Goal: Information Seeking & Learning: Learn about a topic

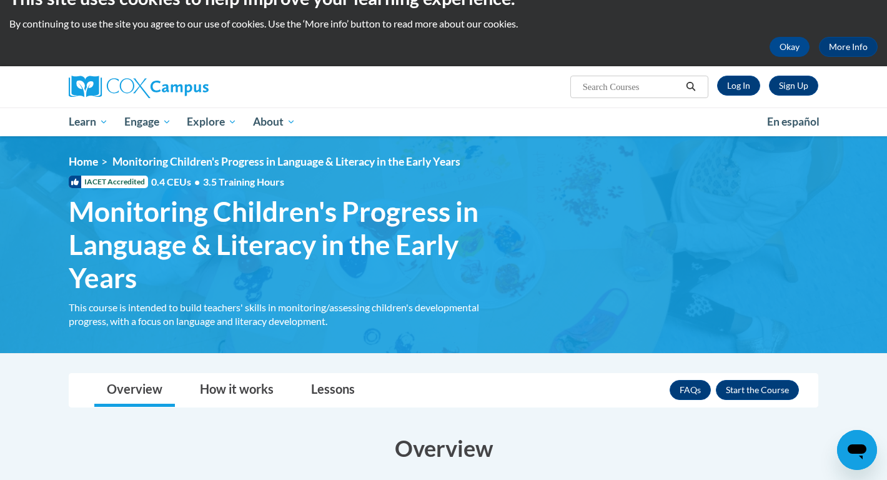
scroll to position [17, 0]
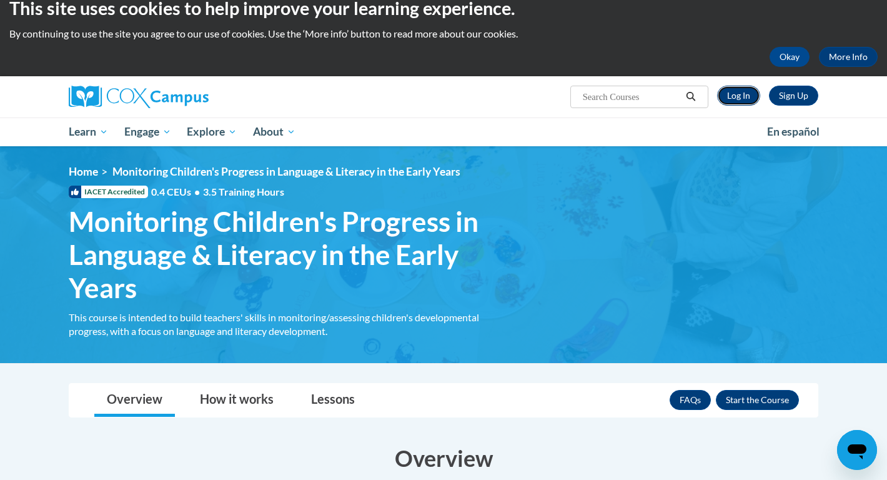
click at [739, 94] on link "Log In" at bounding box center [738, 96] width 43 height 20
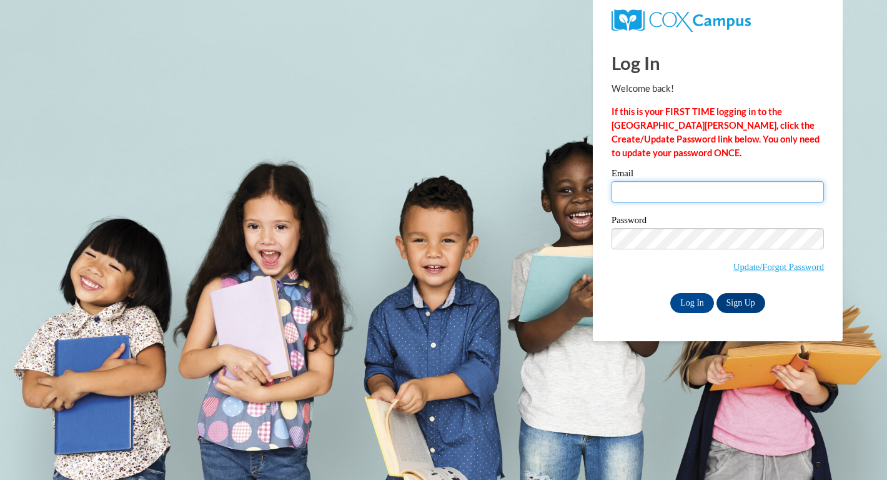
click at [643, 192] on input "Email" at bounding box center [718, 191] width 212 height 21
type input "vburk@cub.uca.edu"
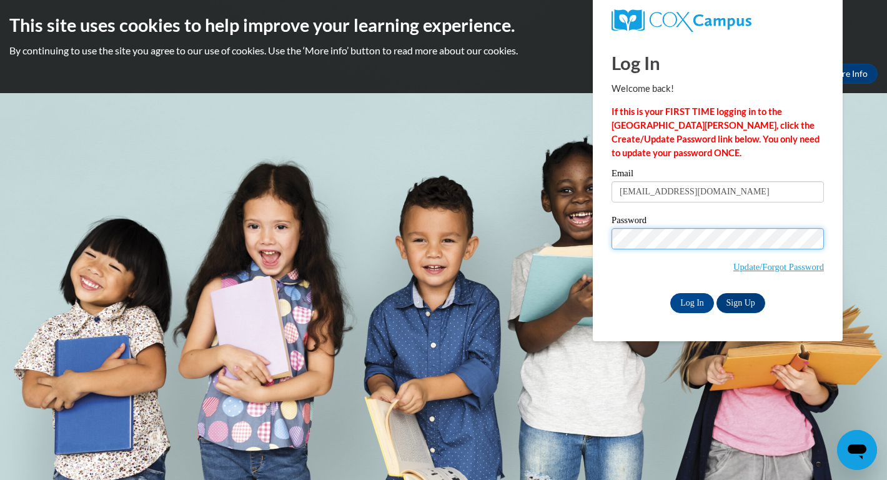
click at [670, 293] on input "Log In" at bounding box center [692, 303] width 44 height 20
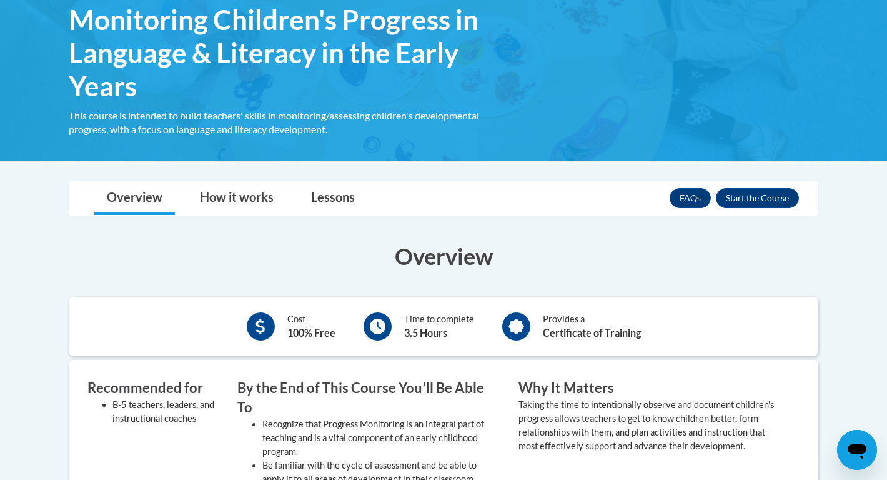
scroll to position [213, 0]
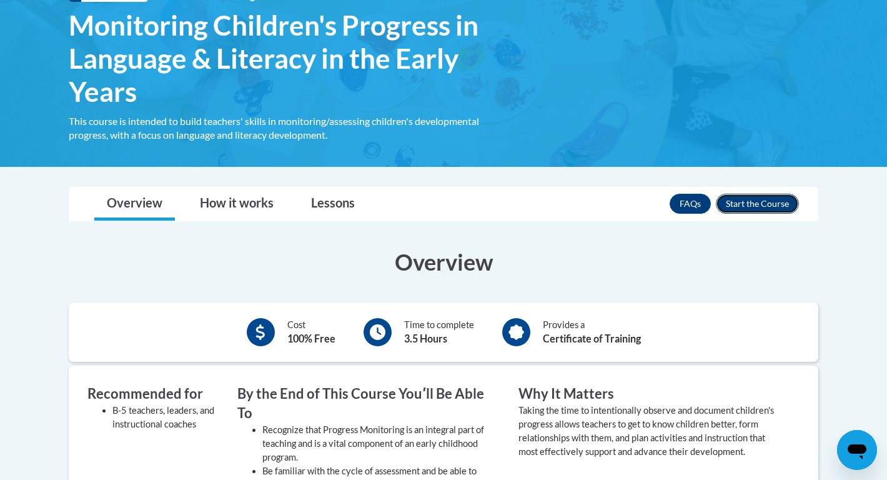
click at [767, 205] on button "Enroll" at bounding box center [757, 204] width 83 height 20
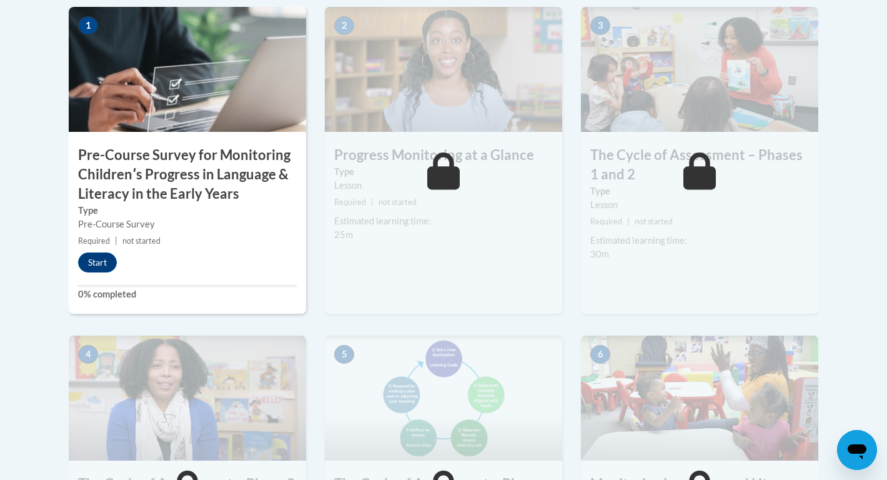
scroll to position [360, 0]
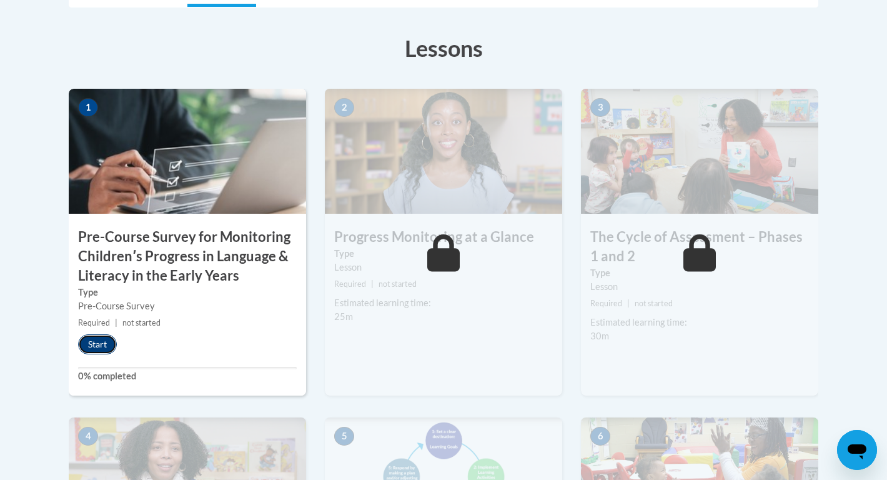
click at [87, 341] on button "Start" at bounding box center [97, 344] width 39 height 20
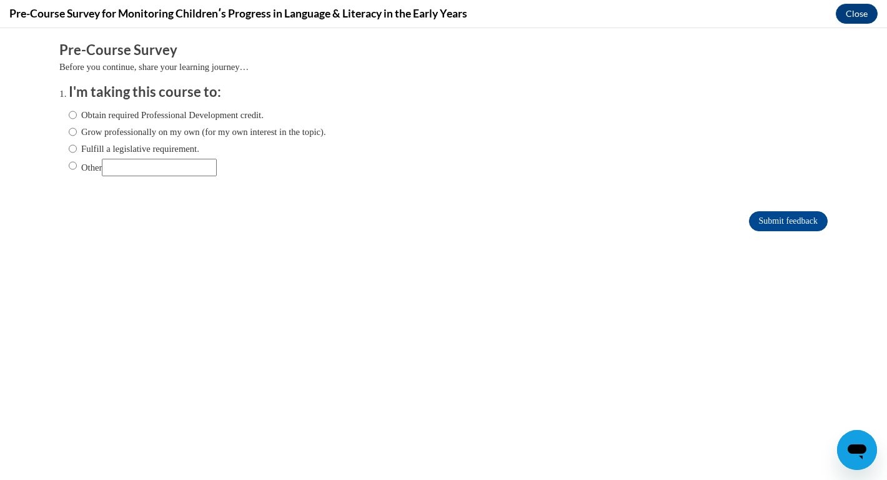
scroll to position [0, 0]
click at [72, 122] on div "Obtain required Professional Development credit. Grow professionally on my own …" at bounding box center [197, 142] width 257 height 81
click at [73, 131] on input "Grow professionally on my own (for my own interest in the topic)." at bounding box center [73, 132] width 8 height 14
radio input "true"
click at [770, 226] on input "Submit feedback" at bounding box center [788, 221] width 79 height 20
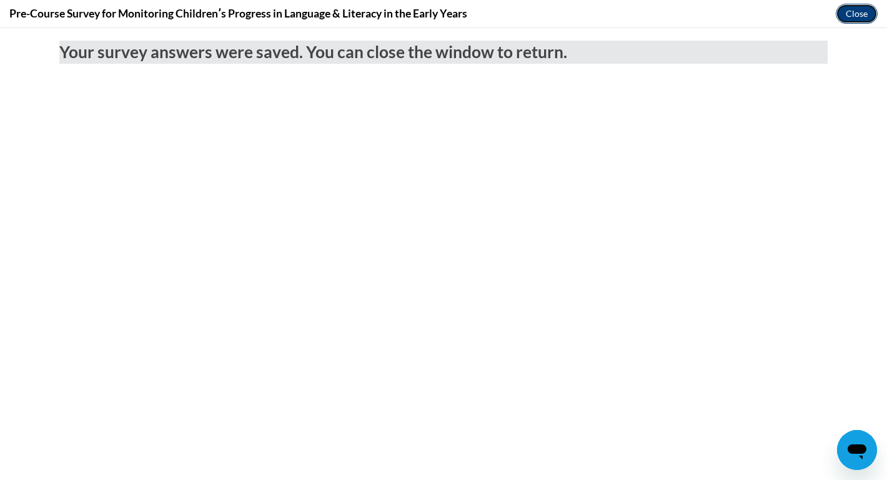
click at [871, 16] on button "Close" at bounding box center [857, 14] width 42 height 20
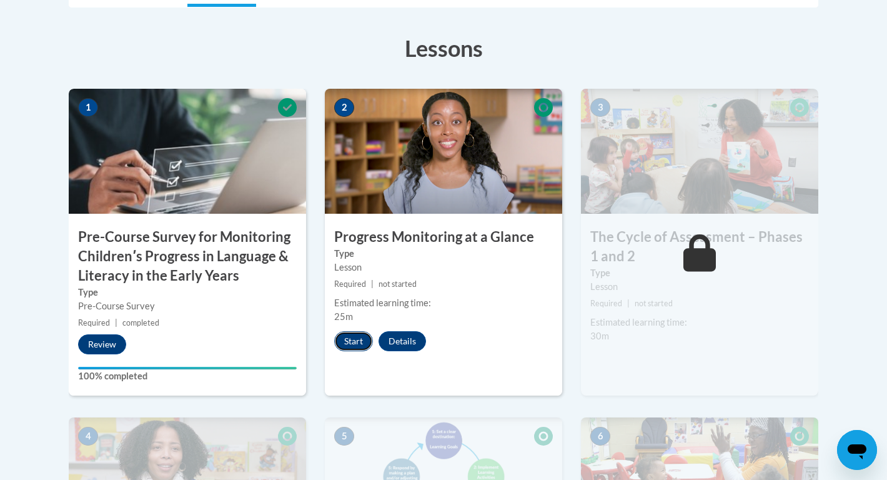
click at [349, 349] on button "Start" at bounding box center [353, 341] width 39 height 20
